Goal: Task Accomplishment & Management: Manage account settings

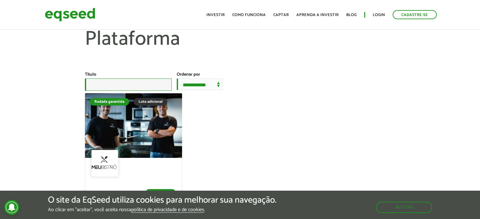
click at [139, 89] on input "Título" at bounding box center [128, 85] width 87 height 12
click at [379, 14] on link "Login" at bounding box center [379, 15] width 12 height 4
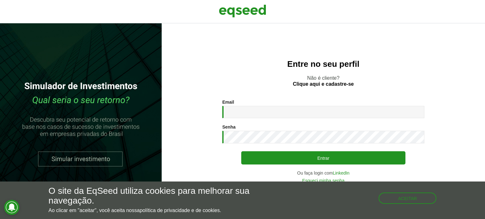
click at [247, 110] on input "Email *" at bounding box center [323, 112] width 202 height 12
click at [422, 195] on button "Aceitar" at bounding box center [408, 198] width 57 height 10
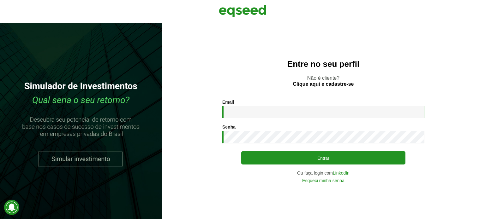
click at [241, 109] on input "Email *" at bounding box center [323, 112] width 202 height 12
type input "**********"
click at [241, 151] on button "Entrar" at bounding box center [323, 157] width 164 height 13
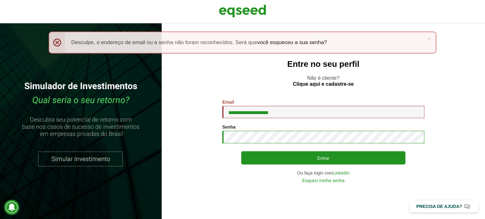
click at [241, 151] on button "Entrar" at bounding box center [323, 157] width 164 height 13
click at [342, 174] on link "LinkedIn" at bounding box center [341, 173] width 17 height 4
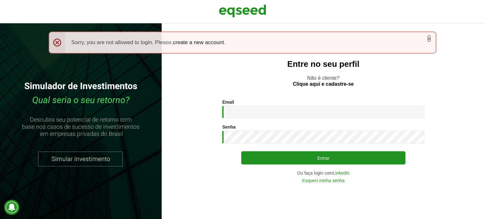
click at [427, 38] on link "×" at bounding box center [429, 38] width 4 height 7
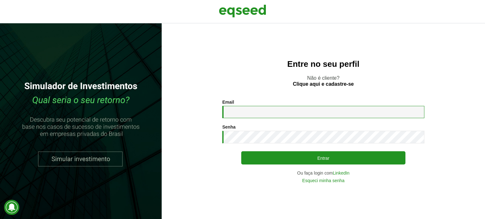
click at [261, 113] on input "Email *" at bounding box center [323, 112] width 202 height 12
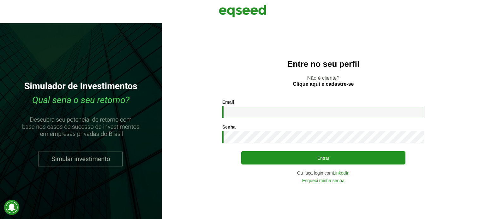
click at [261, 113] on input "Email *" at bounding box center [323, 112] width 202 height 12
click at [283, 107] on input "Email *" at bounding box center [323, 112] width 202 height 12
click at [324, 181] on link "Esqueci minha senha" at bounding box center [323, 181] width 42 height 4
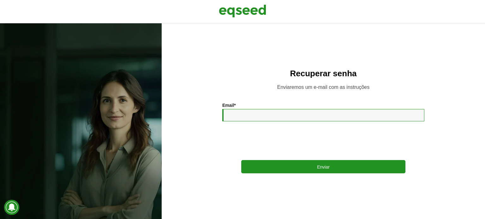
click at [272, 110] on input "Email *" at bounding box center [323, 115] width 202 height 12
type input "**********"
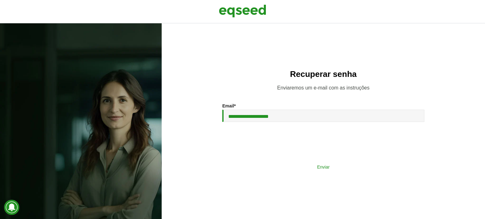
click at [295, 168] on button "Enviar" at bounding box center [323, 167] width 164 height 12
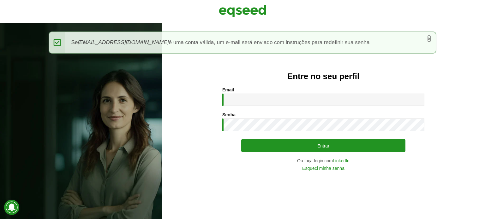
click at [429, 35] on link "×" at bounding box center [429, 38] width 4 height 7
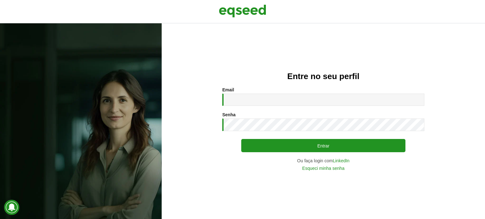
click at [290, 92] on div "Email * Digite seu endereço de e-mail." at bounding box center [323, 96] width 202 height 19
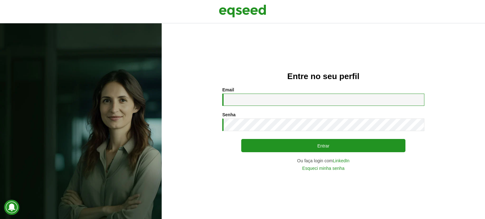
click at [289, 95] on input "Email *" at bounding box center [323, 100] width 202 height 12
type input "**********"
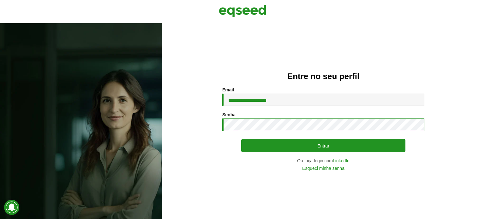
click at [241, 139] on button "Entrar" at bounding box center [323, 145] width 164 height 13
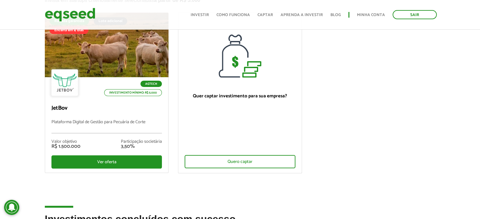
scroll to position [63, 0]
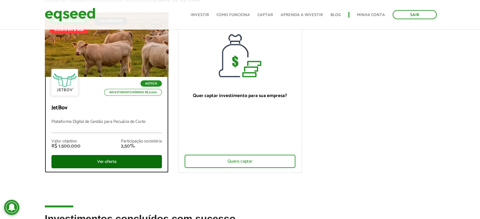
click at [83, 161] on div "Ver oferta" at bounding box center [106, 161] width 111 height 13
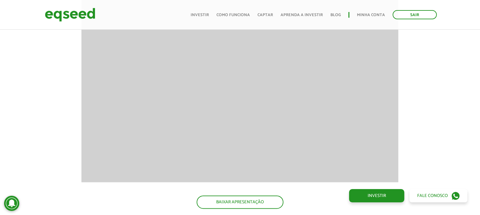
scroll to position [890, 0]
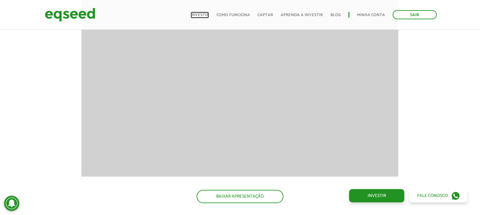
click at [207, 15] on link "Investir" at bounding box center [200, 15] width 18 height 4
